Goal: Task Accomplishment & Management: Manage account settings

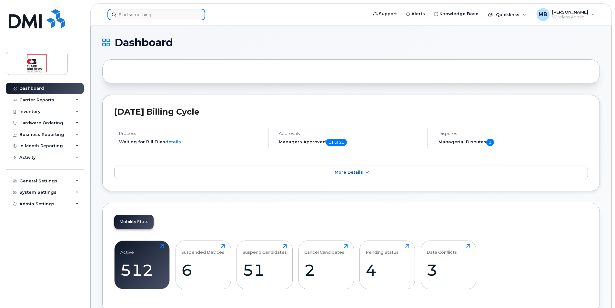
click at [150, 15] on input at bounding box center [156, 15] width 98 height 12
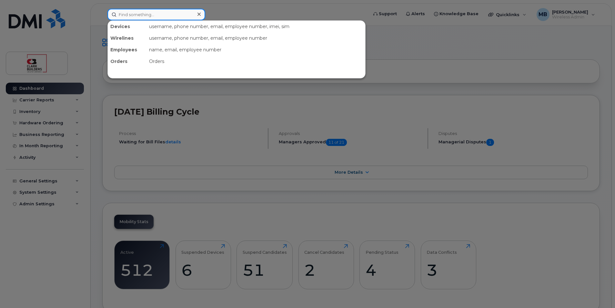
click at [144, 15] on input at bounding box center [156, 15] width 98 height 12
paste input "+1 (587) 357-1585"
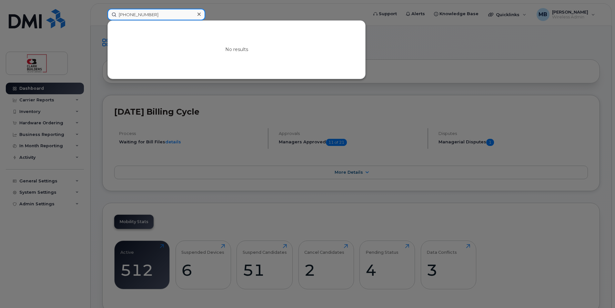
drag, startPoint x: 126, startPoint y: 15, endPoint x: 112, endPoint y: 15, distance: 13.2
click at [112, 15] on input "+1 (587) 357-1585" at bounding box center [156, 15] width 98 height 12
type input "(587) 357-1585"
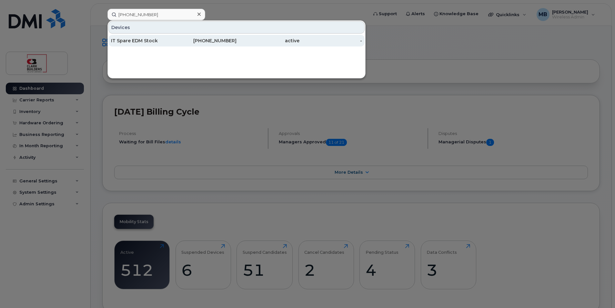
click at [166, 38] on div "IT Spare EDM Stock" at bounding box center [142, 40] width 63 height 6
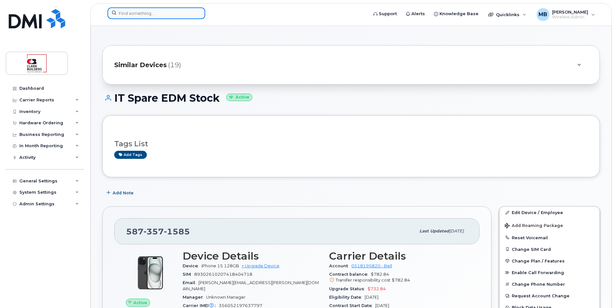
click at [147, 17] on input at bounding box center [156, 13] width 98 height 12
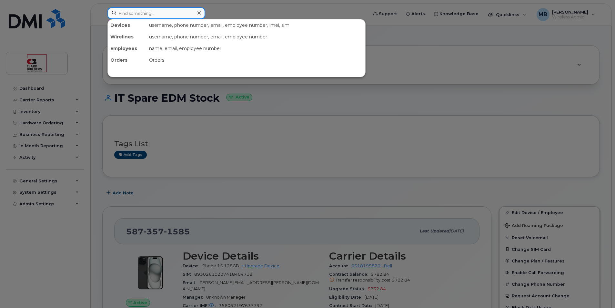
paste input "+1 (587) 357-1585"
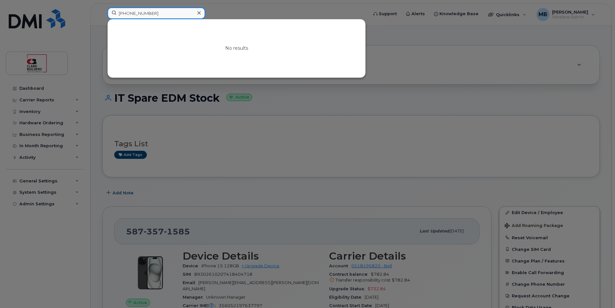
drag, startPoint x: 125, startPoint y: 13, endPoint x: 104, endPoint y: 12, distance: 21.3
click at [104, 12] on div "+1 (587) 357-1585 No results" at bounding box center [235, 14] width 267 height 14
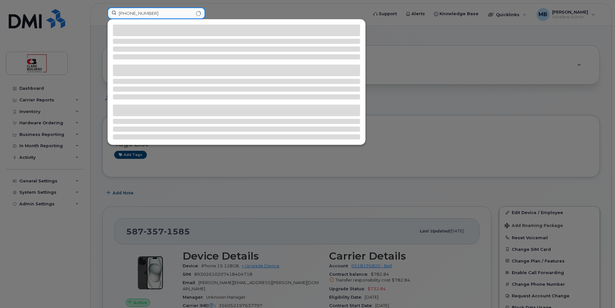
type input "(587) 357-1585"
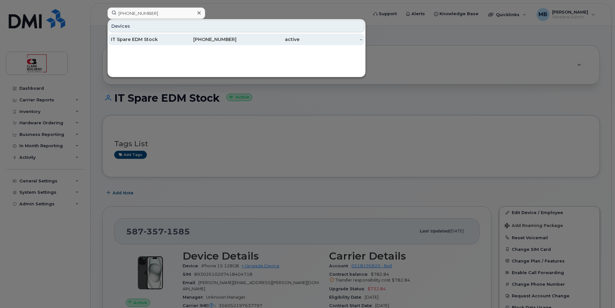
click at [154, 37] on div "IT Spare EDM Stock" at bounding box center [142, 39] width 63 height 6
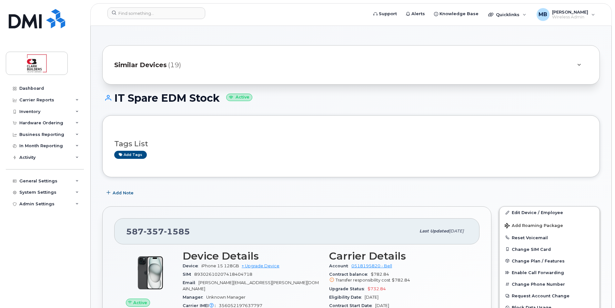
click at [315, 107] on div "IT Spare EDM Stock Active" at bounding box center [351, 103] width 498 height 23
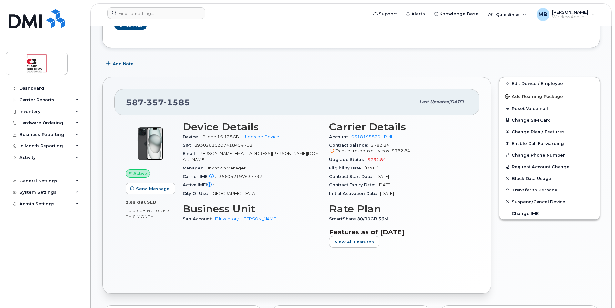
scroll to position [32, 0]
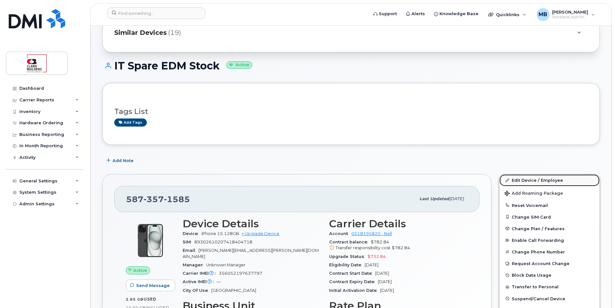
click at [524, 180] on link "Edit Device / Employee" at bounding box center [550, 180] width 100 height 12
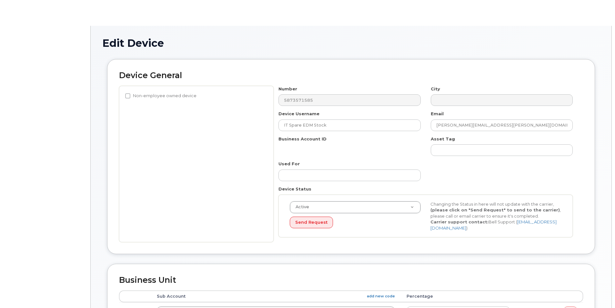
select select "24207"
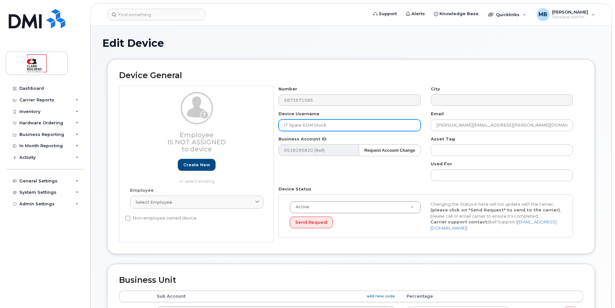
click at [337, 122] on input "IT Spare EDM Stock" at bounding box center [350, 125] width 142 height 12
drag, startPoint x: 340, startPoint y: 122, endPoint x: 231, endPoint y: 122, distance: 108.8
click at [231, 122] on div "Employee Is not assigned to device Create new or select existing Employee Selec…" at bounding box center [351, 164] width 464 height 157
paste input "Diana Powell"
type input "Diana Powell"
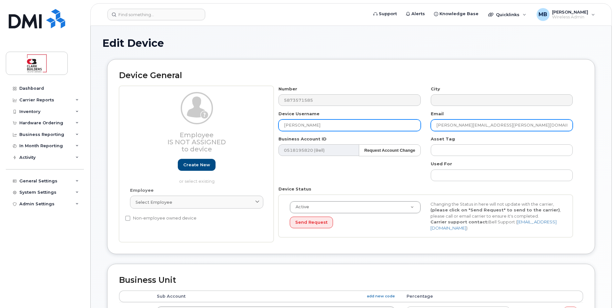
drag, startPoint x: 471, startPoint y: 126, endPoint x: 402, endPoint y: 126, distance: 68.7
click at [402, 126] on div "Number 5873571585 City Device Username Diana Powell Email matthew.buttrey@clark…" at bounding box center [426, 164] width 304 height 157
paste input "Diana Powell"
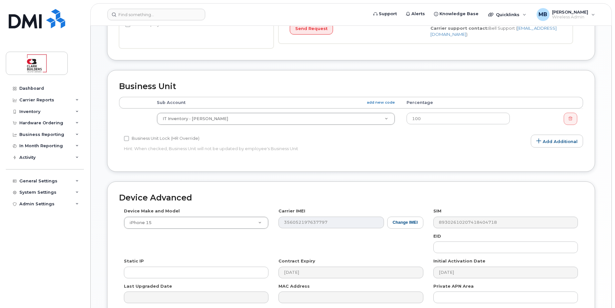
scroll to position [259, 0]
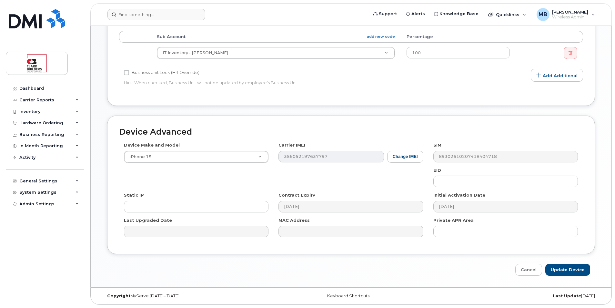
type input "[PERSON_NAME][EMAIL_ADDRESS][PERSON_NAME][DOMAIN_NAME]"
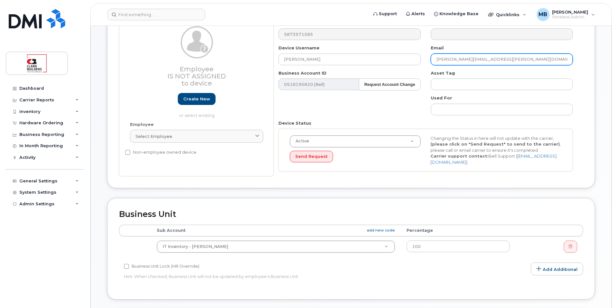
scroll to position [0, 0]
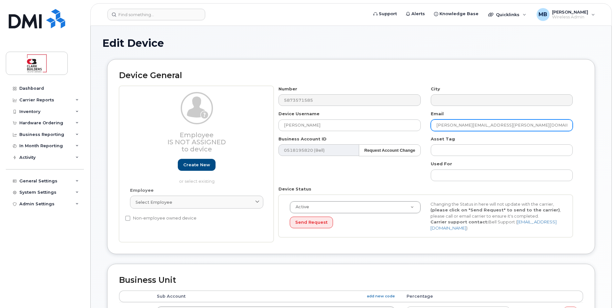
click at [518, 124] on input "[PERSON_NAME][EMAIL_ADDRESS][PERSON_NAME][DOMAIN_NAME]" at bounding box center [502, 125] width 142 height 12
drag, startPoint x: 432, startPoint y: 124, endPoint x: 420, endPoint y: 124, distance: 12.6
click at [420, 124] on div "Number 5873571585 City Device Username Diana Powell Email Diana.Powell@clarkbui…" at bounding box center [426, 164] width 304 height 157
click at [514, 126] on input "[PERSON_NAME][EMAIL_ADDRESS][PERSON_NAME][DOMAIN_NAME]" at bounding box center [502, 125] width 142 height 12
drag, startPoint x: 491, startPoint y: 123, endPoint x: 415, endPoint y: 123, distance: 75.2
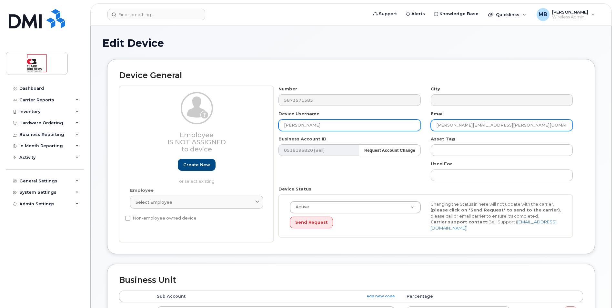
click at [415, 123] on div "Number 5873571585 City Device Username Diana Powell Email Diana.Powell@clarkbui…" at bounding box center [426, 164] width 304 height 157
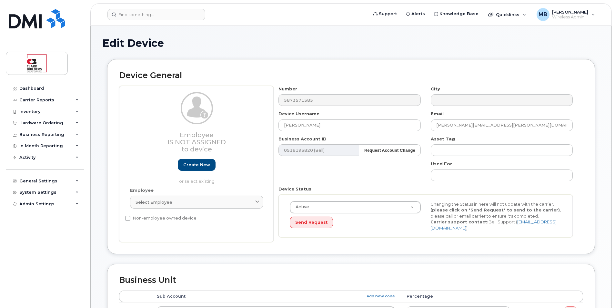
click at [305, 80] on div "Device General Employee Is not assigned to device Create new or select existing…" at bounding box center [351, 156] width 488 height 195
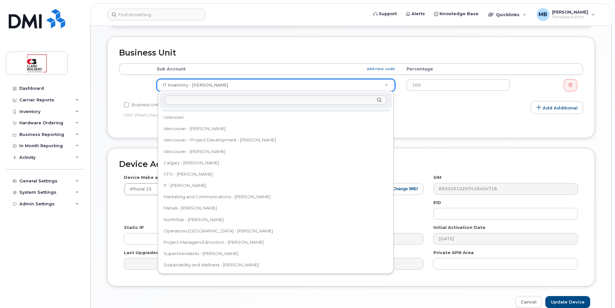
scroll to position [262, 0]
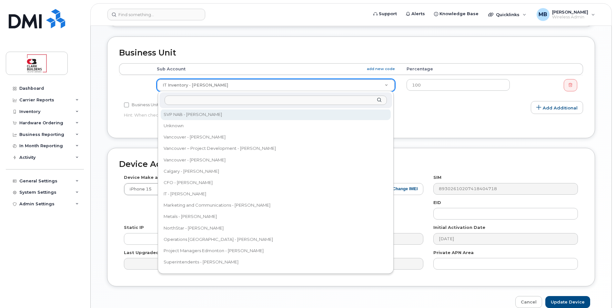
click at [195, 100] on input "text" at bounding box center [276, 100] width 222 height 9
type input "U"
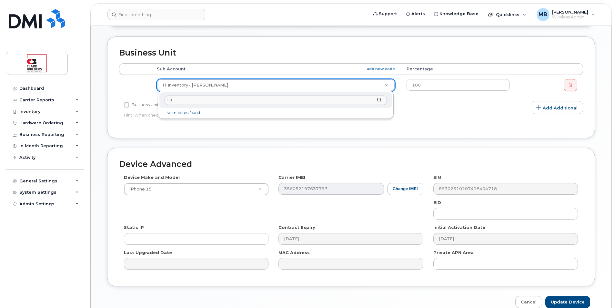
type input "H"
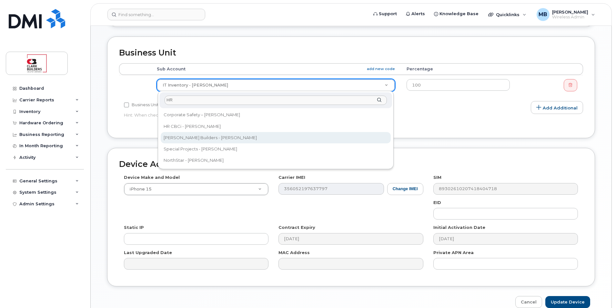
type input "HR"
select select "282251"
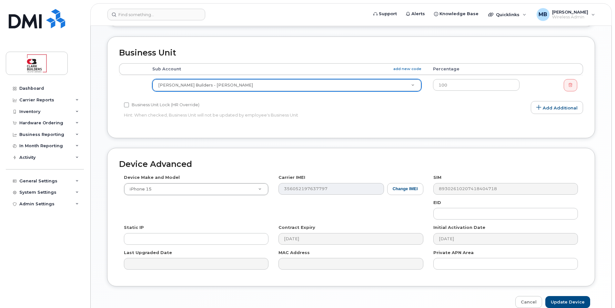
scroll to position [259, 0]
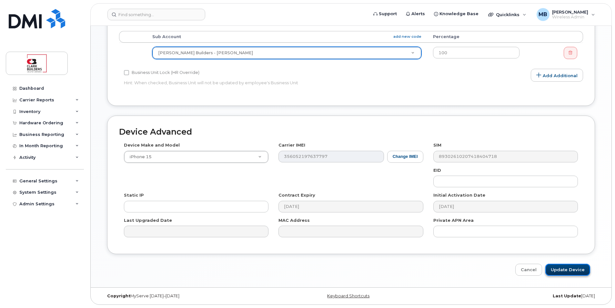
click at [575, 271] on input "Update Device" at bounding box center [567, 270] width 45 height 12
type input "Saving..."
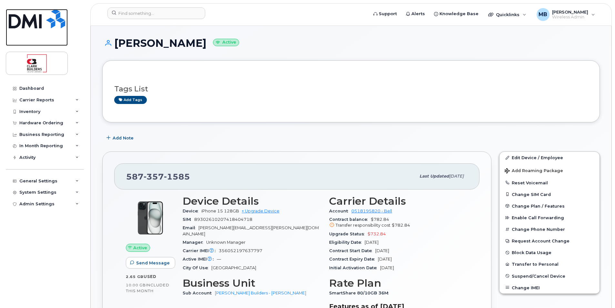
click at [44, 23] on img at bounding box center [37, 18] width 56 height 19
drag, startPoint x: 44, startPoint y: 23, endPoint x: 213, endPoint y: 22, distance: 169.1
click at [45, 23] on img at bounding box center [37, 18] width 56 height 19
